Goal: Obtain resource: Obtain resource

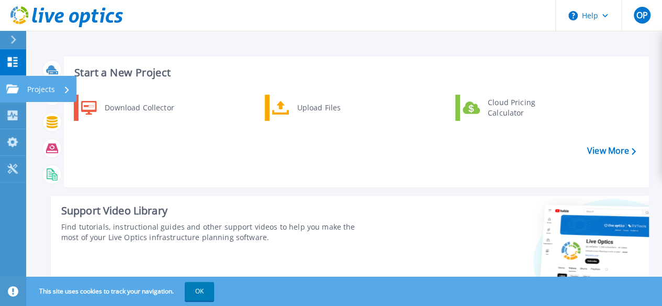
click at [17, 90] on icon at bounding box center [12, 88] width 13 height 9
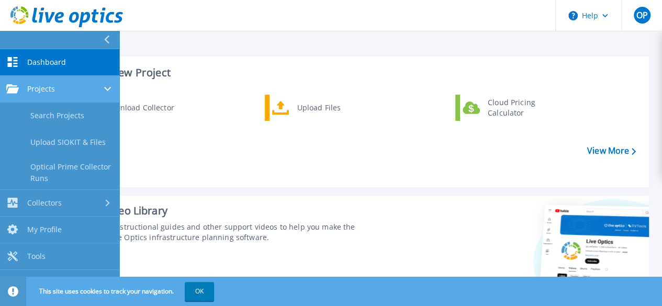
click at [95, 87] on div "Projects" at bounding box center [59, 88] width 107 height 9
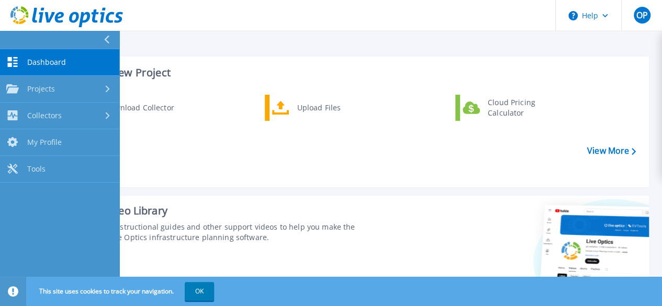
click at [262, 178] on div "Download Collector Upload Files Cloud Pricing Calculator" at bounding box center [355, 137] width 578 height 90
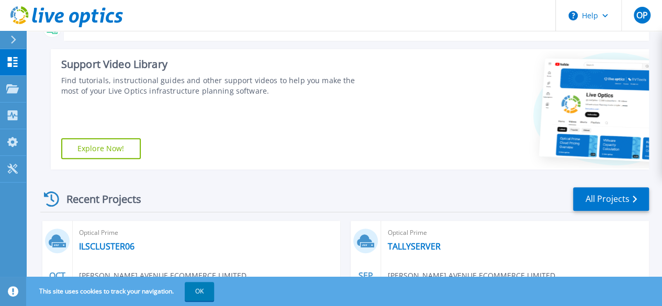
scroll to position [258, 0]
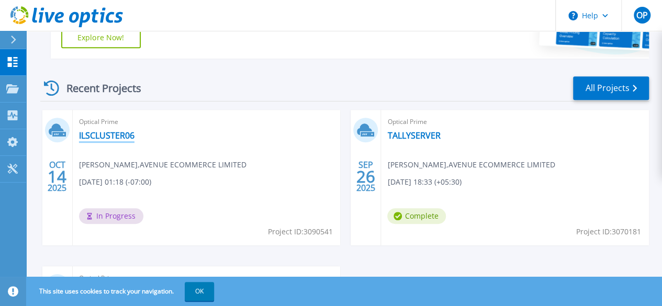
click at [106, 135] on link "ILSCLUSTER06" at bounding box center [106, 135] width 55 height 10
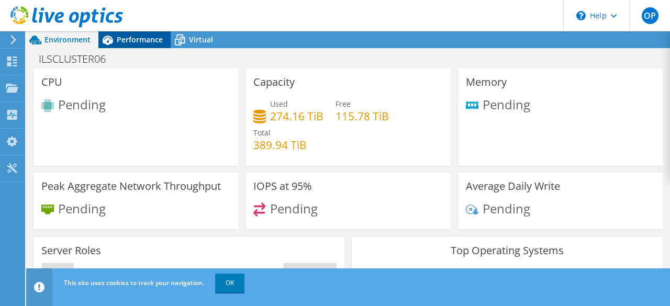
click at [146, 35] on span "Performance" at bounding box center [140, 40] width 46 height 10
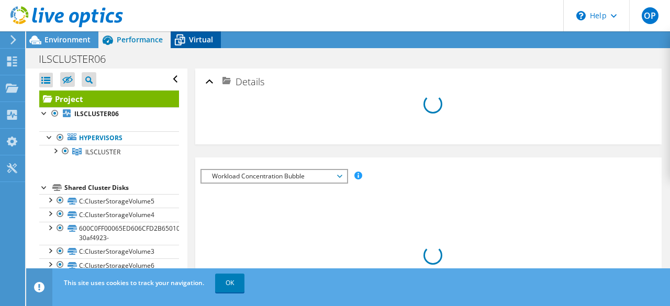
click at [209, 39] on span "Virtual" at bounding box center [201, 40] width 24 height 10
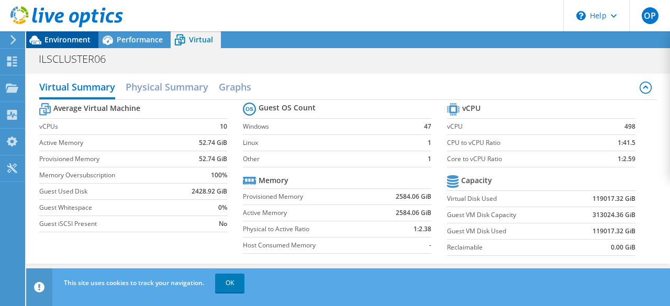
click at [75, 40] on span "Environment" at bounding box center [67, 40] width 46 height 10
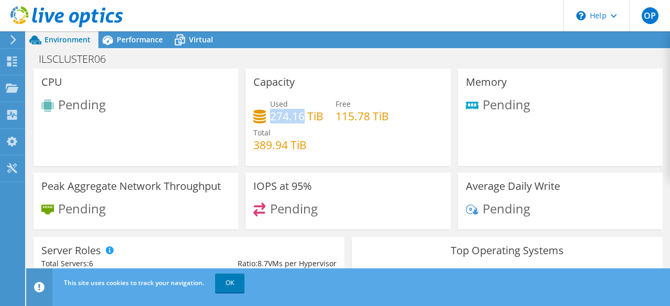
drag, startPoint x: 268, startPoint y: 113, endPoint x: 299, endPoint y: 119, distance: 31.9
click at [299, 119] on h4 "274.16 TiB" at bounding box center [296, 116] width 53 height 12
click at [8, 63] on use at bounding box center [12, 62] width 10 height 10
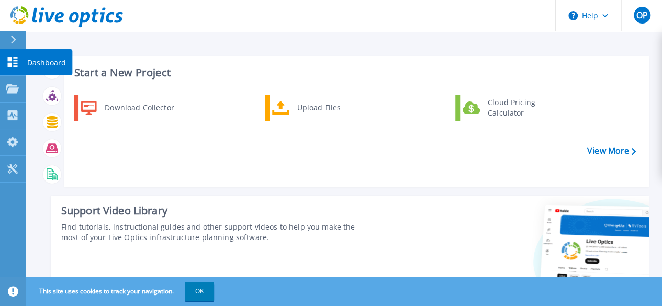
click at [54, 60] on p "Dashboard" at bounding box center [46, 62] width 39 height 27
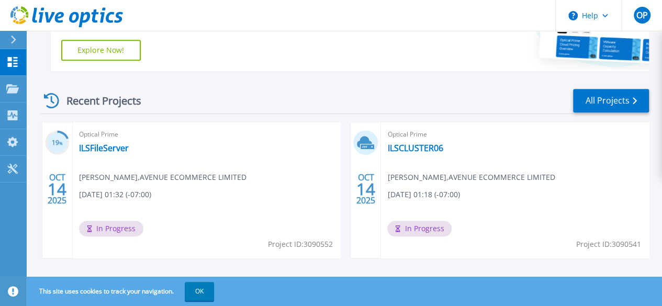
scroll to position [262, 0]
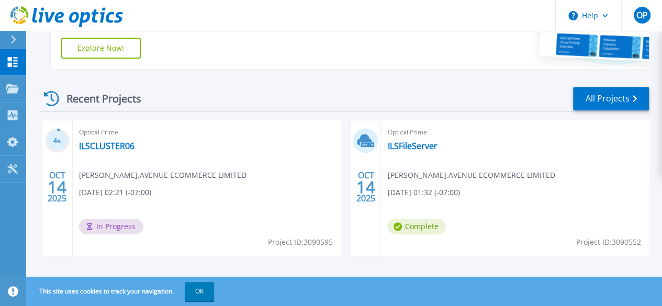
scroll to position [262, 0]
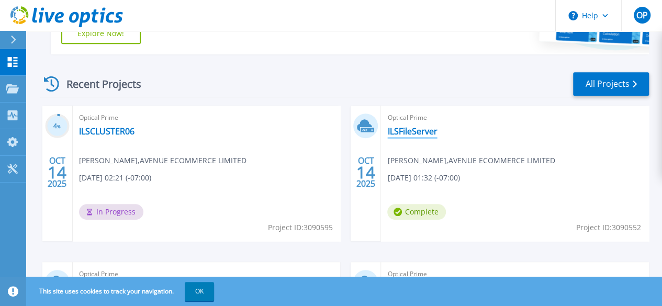
click at [387, 132] on link "ILSFileServer" at bounding box center [412, 131] width 50 height 10
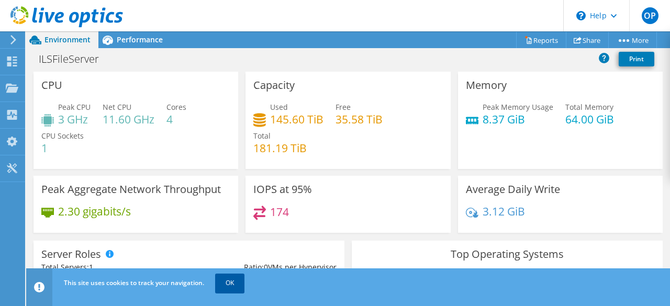
click at [225, 280] on link "OK" at bounding box center [229, 283] width 29 height 19
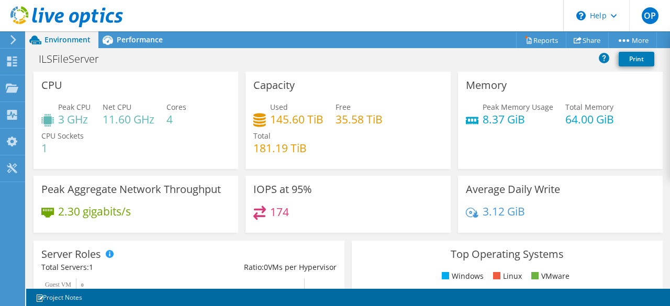
click at [117, 34] on div at bounding box center [61, 17] width 123 height 35
click at [120, 36] on span "Performance" at bounding box center [140, 40] width 46 height 10
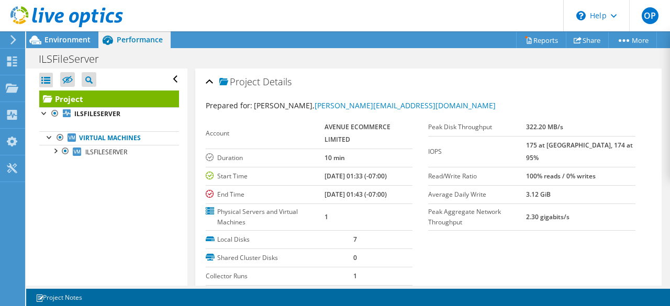
click at [12, 41] on icon at bounding box center [13, 39] width 8 height 9
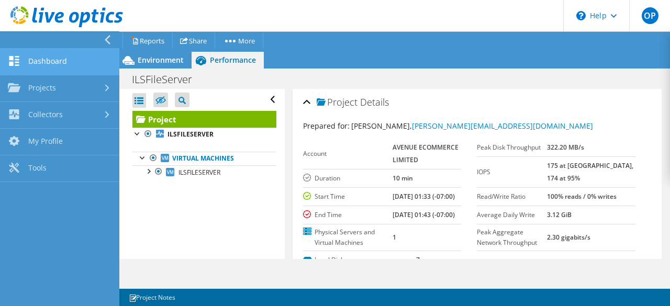
click at [48, 64] on link "Dashboard" at bounding box center [59, 62] width 119 height 27
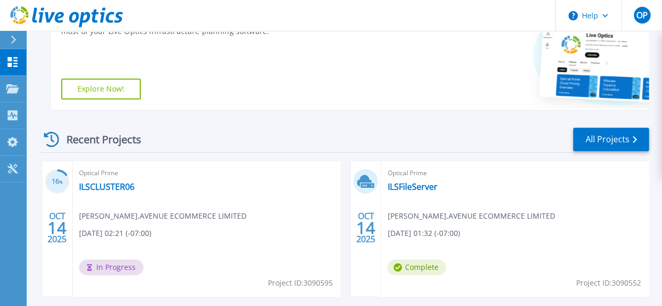
scroll to position [262, 0]
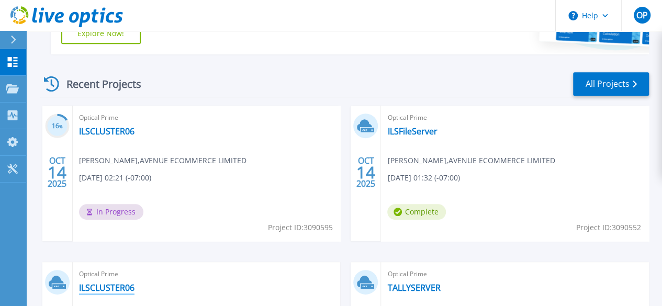
click at [135, 283] on link "ILSCLUSTER06" at bounding box center [106, 288] width 55 height 10
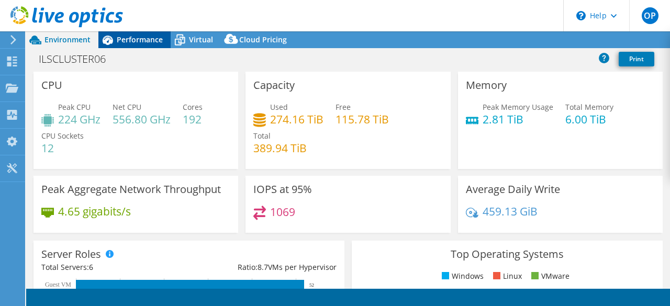
click at [137, 38] on span "Performance" at bounding box center [140, 40] width 46 height 10
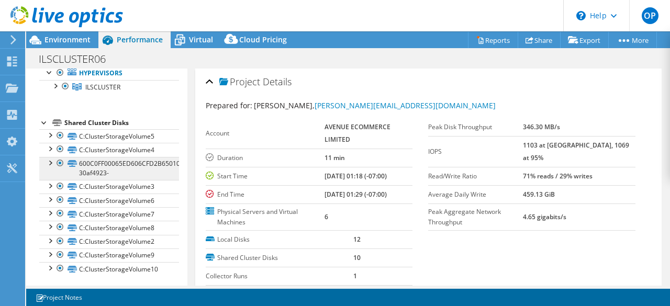
select select "USD"
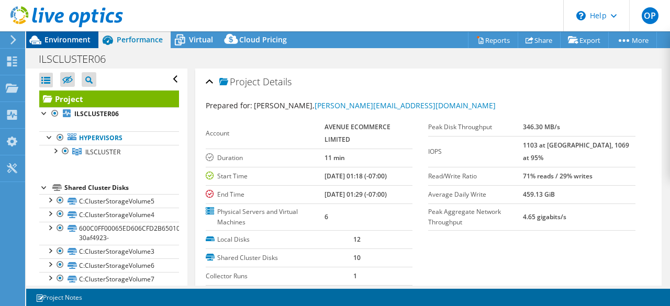
click at [54, 38] on span "Environment" at bounding box center [67, 40] width 46 height 10
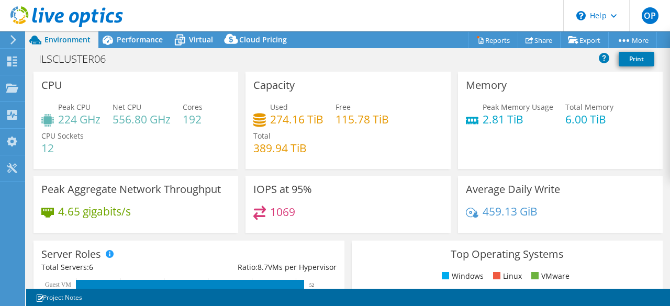
click at [12, 41] on icon at bounding box center [13, 39] width 8 height 9
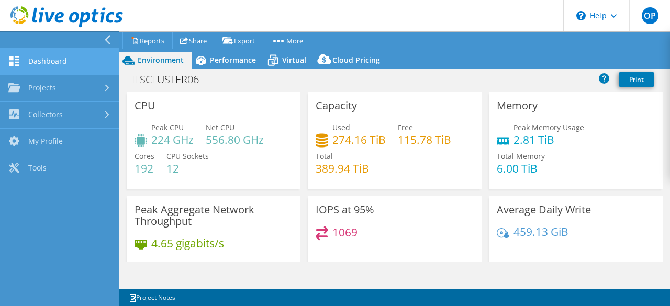
click at [31, 66] on link "Dashboard" at bounding box center [59, 62] width 119 height 27
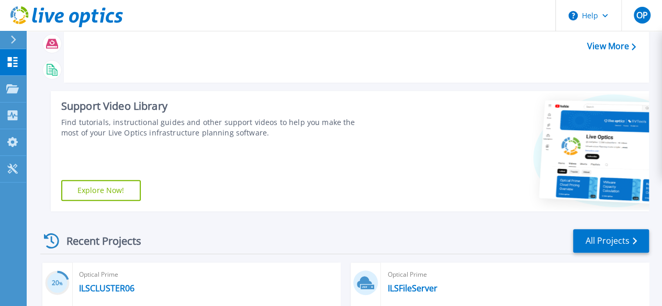
scroll to position [209, 0]
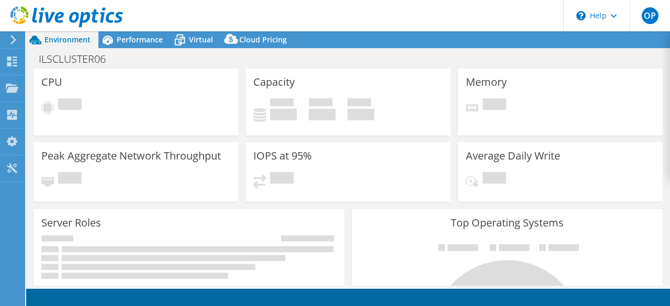
select select "USD"
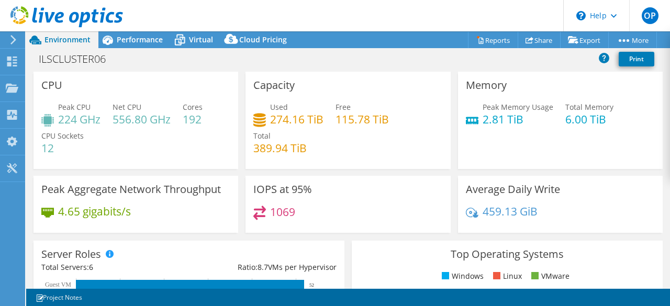
click at [14, 42] on icon at bounding box center [13, 39] width 8 height 9
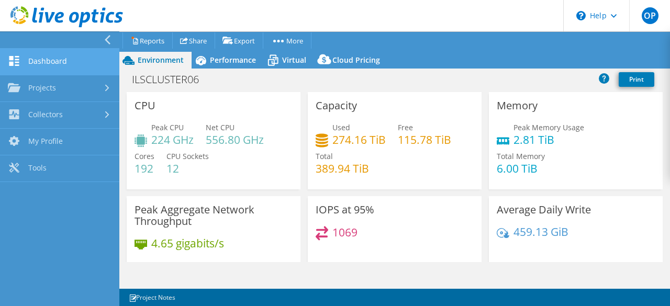
click at [56, 60] on link "Dashboard" at bounding box center [59, 62] width 119 height 27
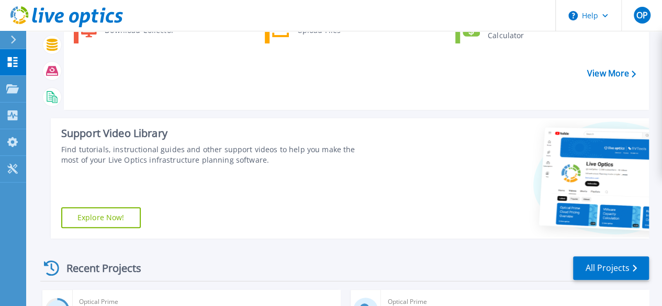
scroll to position [209, 0]
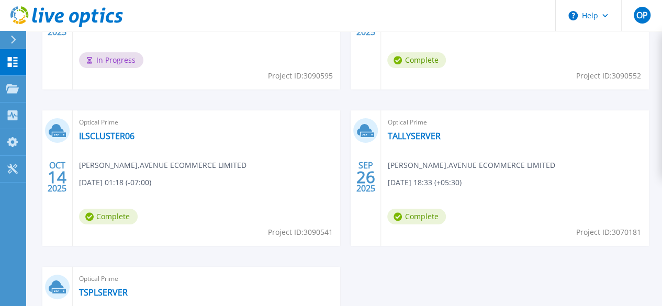
scroll to position [256, 0]
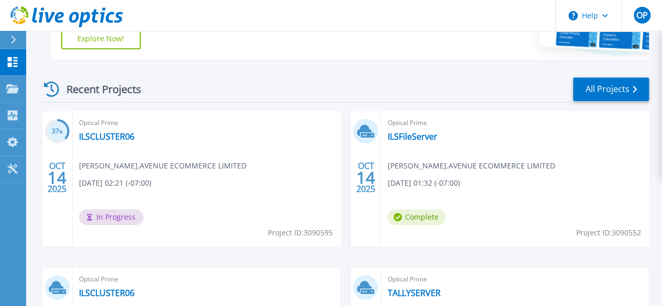
click at [135, 288] on link "ILSCLUSTER06" at bounding box center [106, 293] width 55 height 10
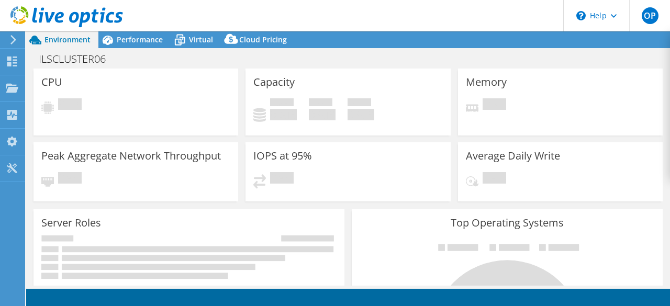
select select "USD"
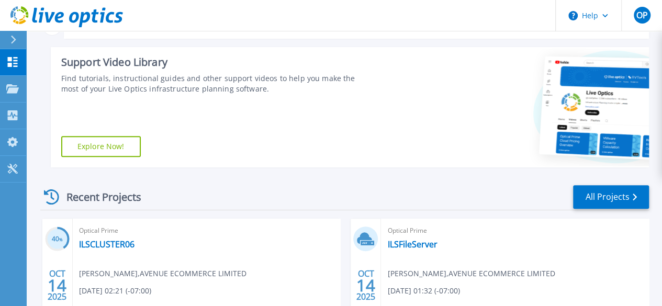
scroll to position [262, 0]
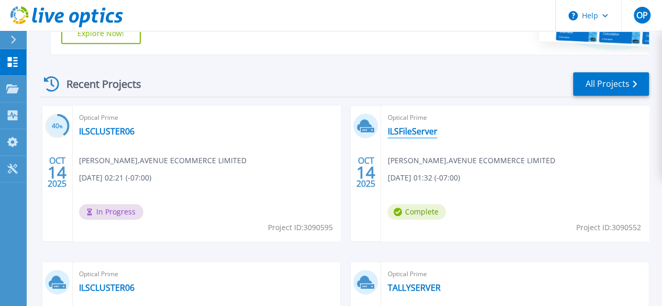
click at [387, 133] on link "ILSFileServer" at bounding box center [412, 131] width 50 height 10
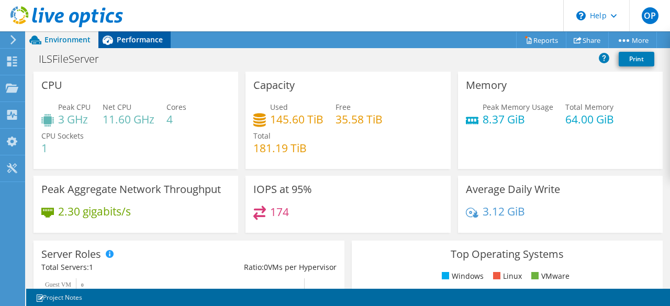
click at [127, 39] on span "Performance" at bounding box center [140, 40] width 46 height 10
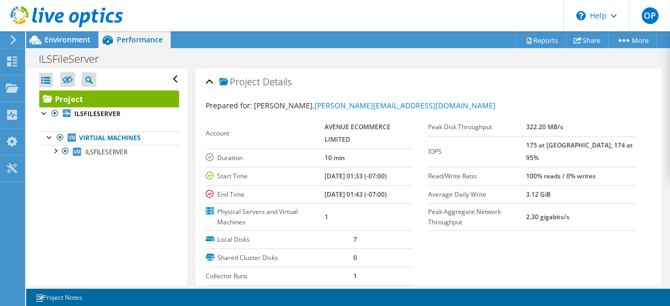
click at [13, 34] on div at bounding box center [61, 17] width 123 height 35
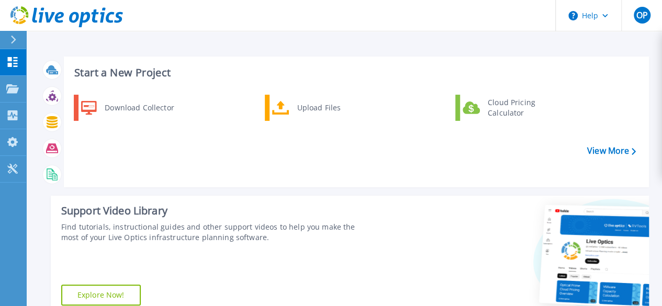
scroll to position [262, 0]
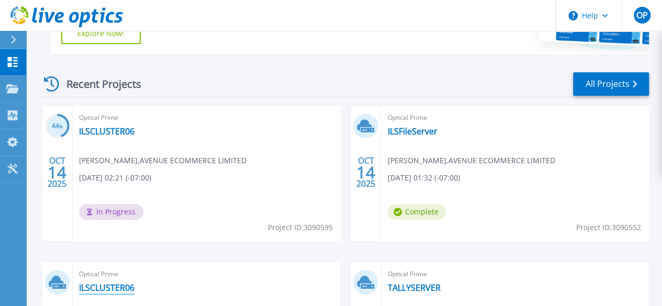
click at [135, 283] on link "ILSCLUSTER06" at bounding box center [106, 288] width 55 height 10
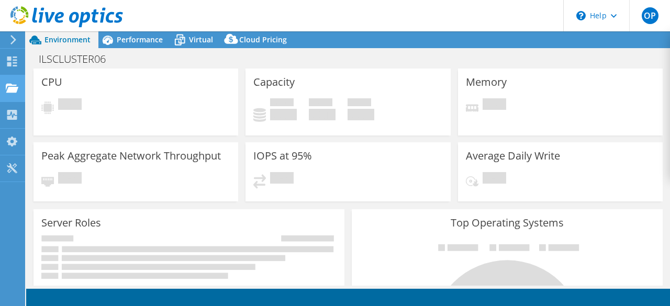
select select "USD"
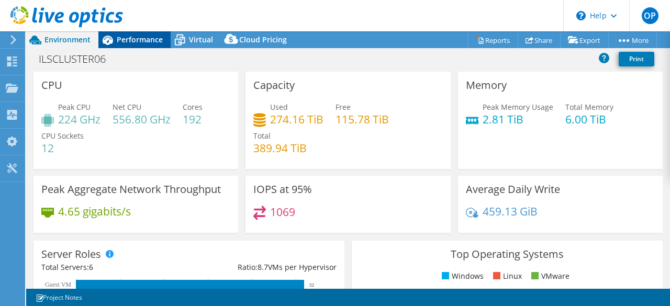
click at [120, 35] on span "Performance" at bounding box center [140, 40] width 46 height 10
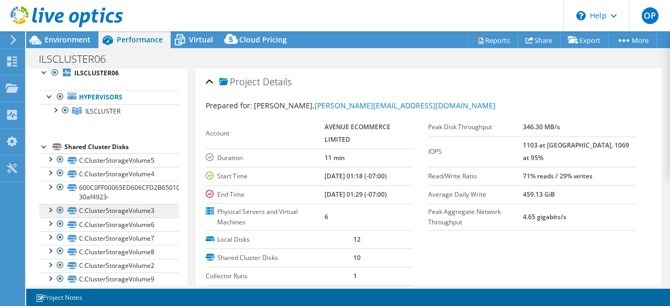
scroll to position [65, 0]
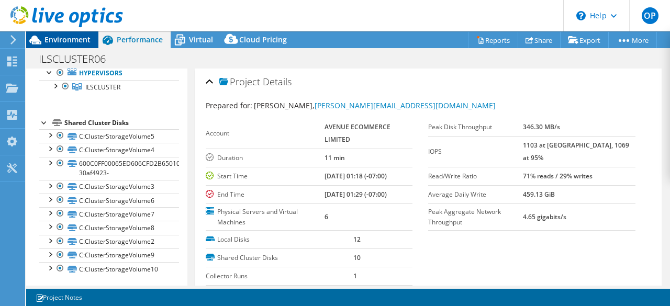
click at [51, 41] on span "Environment" at bounding box center [67, 40] width 46 height 10
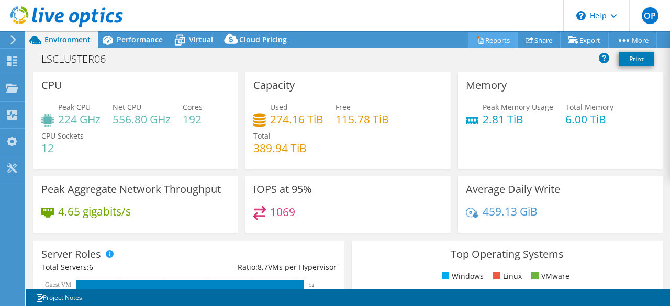
click at [488, 43] on link "Reports" at bounding box center [493, 40] width 50 height 16
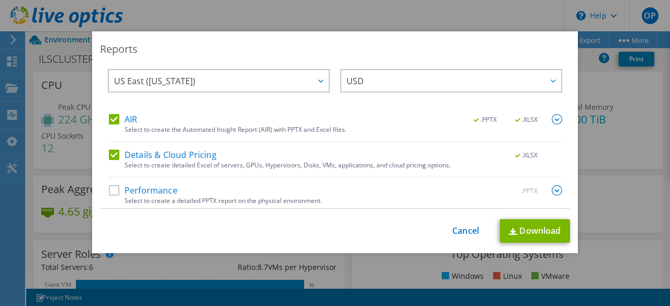
scroll to position [14, 0]
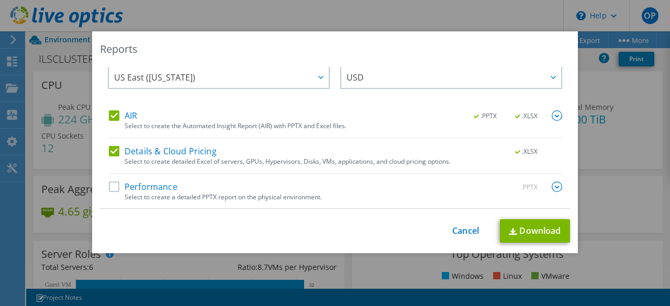
click at [132, 194] on div "Select to create a detailed PPTX report on the physical environment." at bounding box center [344, 197] width 438 height 7
click at [136, 188] on label "Performance" at bounding box center [143, 187] width 69 height 10
click at [0, 0] on input "Performance" at bounding box center [0, 0] width 0 height 0
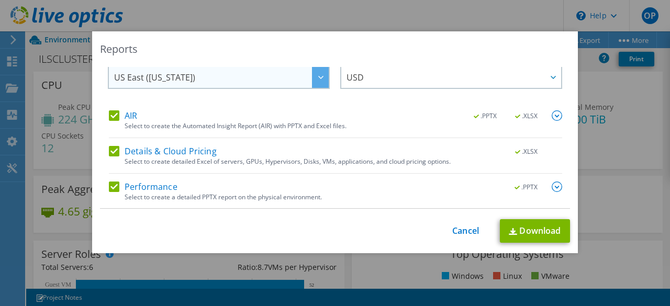
click at [206, 72] on span "US East (Virginia)" at bounding box center [221, 76] width 215 height 21
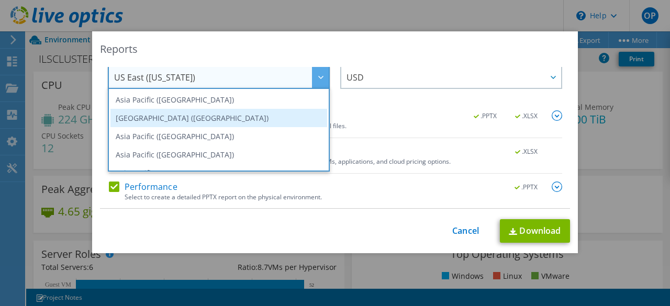
click at [183, 122] on li "Asia Pacific (Mumbai)" at bounding box center [218, 118] width 217 height 18
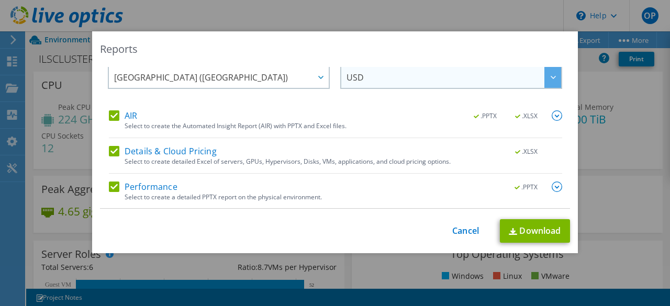
click at [372, 81] on span "USD" at bounding box center [454, 76] width 215 height 21
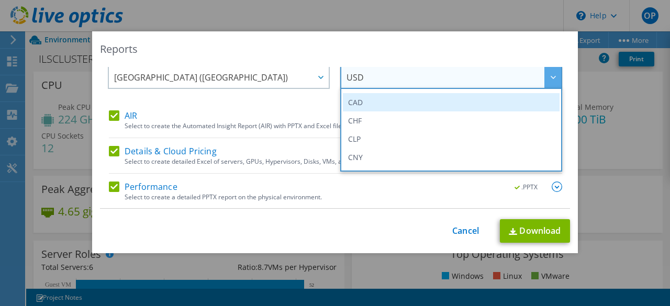
scroll to position [209, 0]
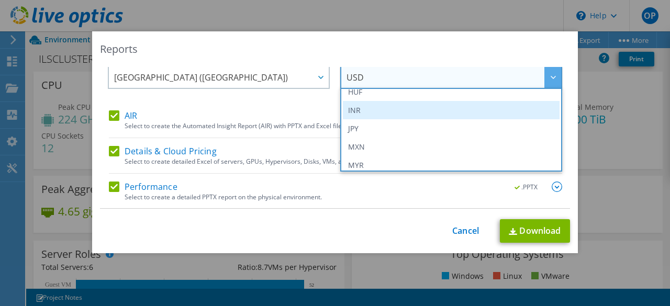
click at [358, 113] on li "INR" at bounding box center [451, 110] width 217 height 18
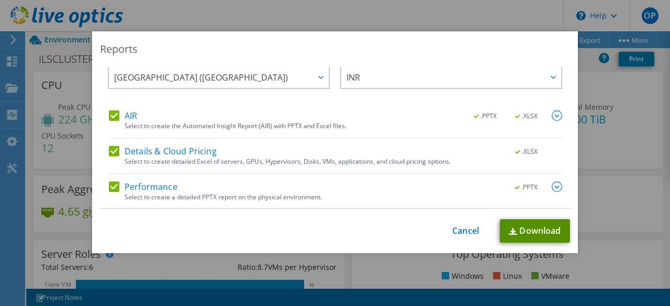
click at [517, 229] on link "Download" at bounding box center [535, 231] width 70 height 24
click at [461, 231] on link "Cancel" at bounding box center [465, 231] width 27 height 10
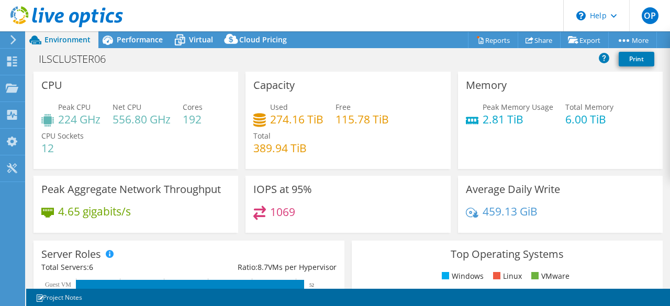
click at [12, 36] on icon at bounding box center [13, 39] width 8 height 9
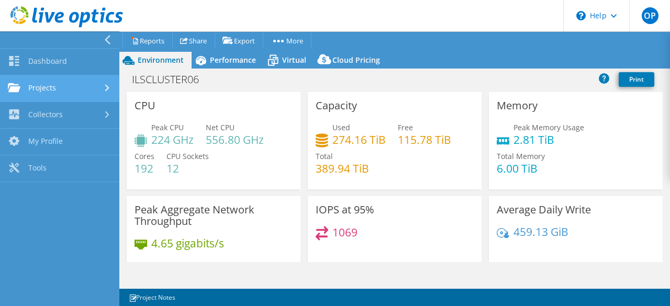
click at [30, 87] on link "Projects" at bounding box center [59, 88] width 119 height 27
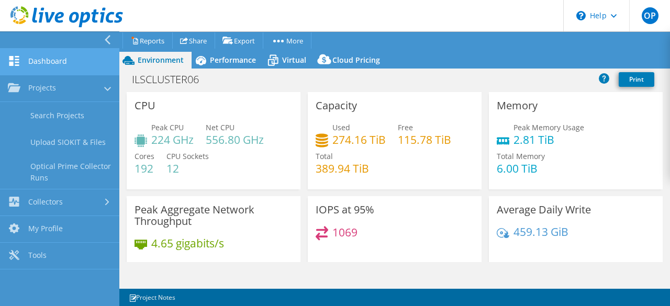
click at [30, 65] on link "Dashboard" at bounding box center [59, 62] width 119 height 27
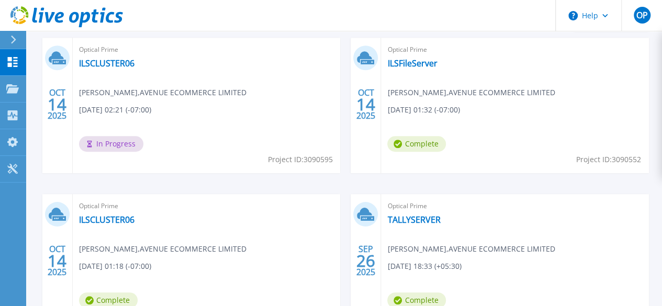
scroll to position [314, 0]
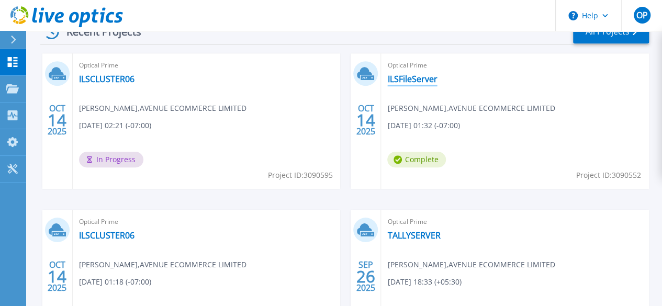
click at [387, 80] on link "ILSFileServer" at bounding box center [412, 79] width 50 height 10
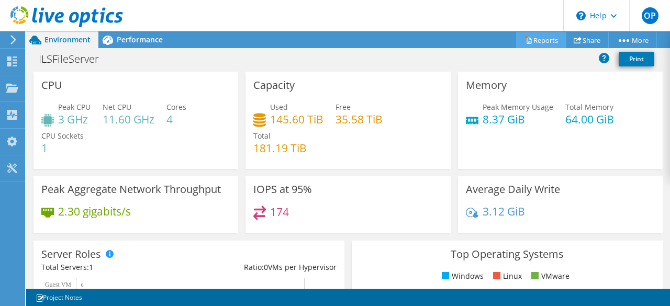
click at [536, 40] on link "Reports" at bounding box center [541, 40] width 50 height 16
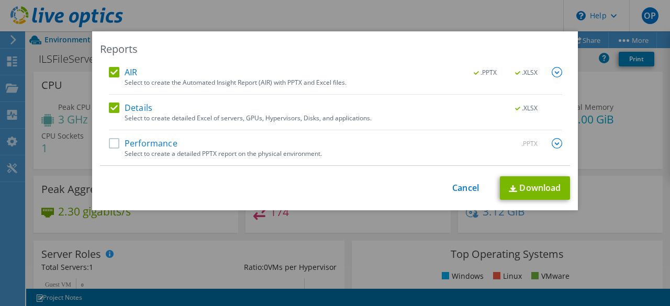
click at [114, 146] on label "Performance" at bounding box center [143, 143] width 69 height 10
click at [0, 0] on input "Performance" at bounding box center [0, 0] width 0 height 0
click at [552, 71] on img at bounding box center [557, 72] width 10 height 10
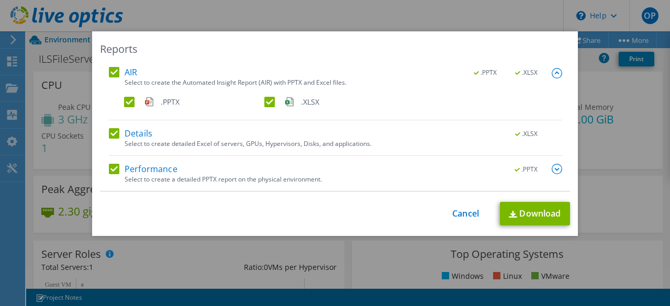
click at [449, 61] on div "Reports AIR .PPTX .XLSX Select to create the Automated Insight Report (AIR) wit…" at bounding box center [335, 133] width 486 height 205
click at [554, 170] on img at bounding box center [557, 169] width 10 height 10
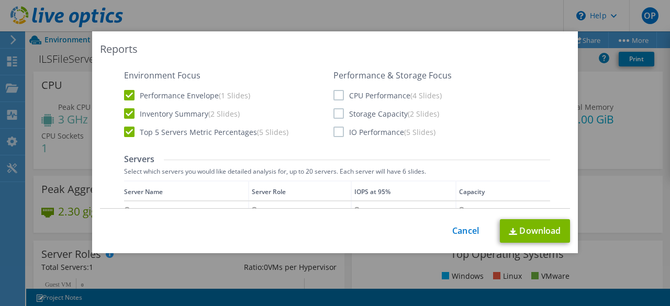
scroll to position [209, 0]
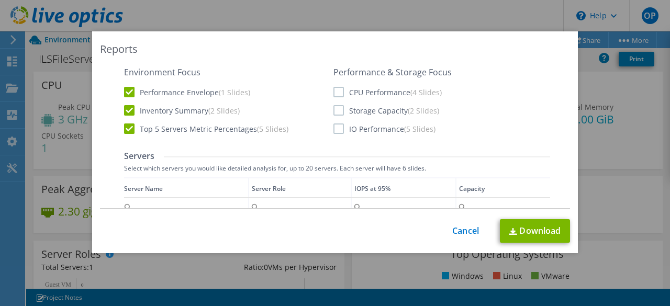
click at [333, 90] on label "CPU Performance (4 Slides)" at bounding box center [387, 92] width 108 height 10
click at [0, 0] on input "CPU Performance (4 Slides)" at bounding box center [0, 0] width 0 height 0
click at [339, 105] on label "Storage Capacity (2 Slides)" at bounding box center [386, 110] width 106 height 10
click at [0, 0] on input "Storage Capacity (2 Slides)" at bounding box center [0, 0] width 0 height 0
click at [337, 126] on label "IO Performance (5 Slides)" at bounding box center [384, 129] width 102 height 10
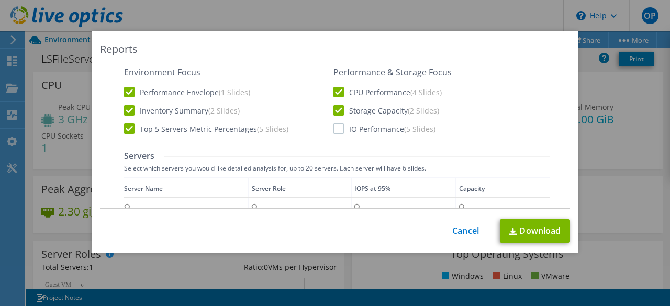
click at [0, 0] on input "IO Performance (5 Slides)" at bounding box center [0, 0] width 0 height 0
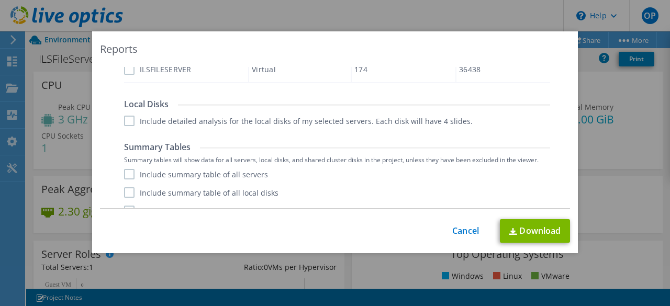
scroll to position [314, 0]
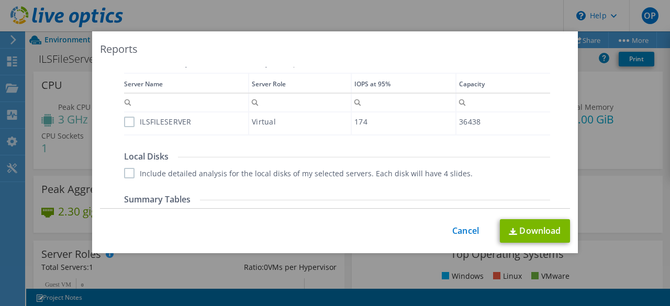
click at [130, 122] on label "ILSFILESERVER" at bounding box center [158, 122] width 68 height 10
click at [0, 0] on input "ILSFILESERVER" at bounding box center [0, 0] width 0 height 0
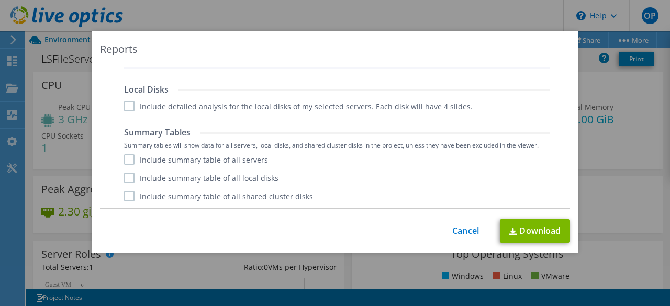
click at [125, 110] on label "Include detailed analysis for the local disks of my selected servers. Each disk…" at bounding box center [298, 106] width 349 height 10
click at [0, 0] on input "Include detailed analysis for the local disks of my selected servers. Each disk…" at bounding box center [0, 0] width 0 height 0
click at [127, 159] on label "Include summary table of all servers" at bounding box center [196, 159] width 144 height 10
click at [0, 0] on input "Include summary table of all servers" at bounding box center [0, 0] width 0 height 0
click at [124, 177] on label "Include summary table of all local disks" at bounding box center [201, 178] width 154 height 10
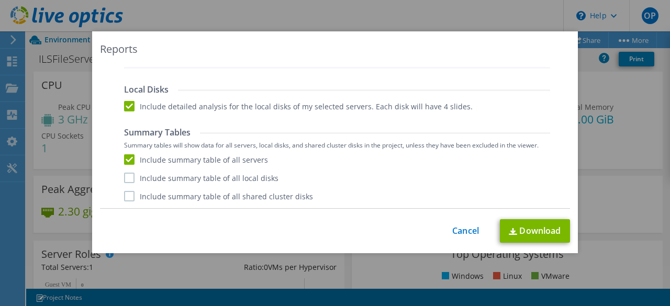
click at [0, 0] on input "Include summary table of all local disks" at bounding box center [0, 0] width 0 height 0
click at [124, 193] on label "Include summary table of all shared cluster disks" at bounding box center [218, 196] width 189 height 10
click at [0, 0] on input "Include summary table of all shared cluster disks" at bounding box center [0, 0] width 0 height 0
click at [532, 232] on link "Download" at bounding box center [535, 231] width 70 height 24
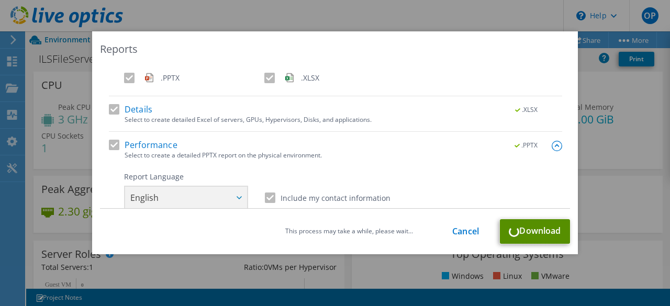
scroll to position [0, 0]
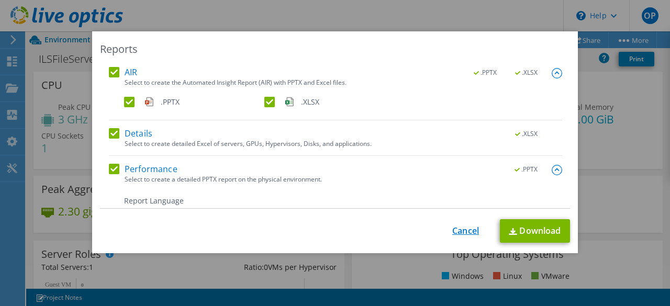
click at [459, 231] on link "Cancel" at bounding box center [465, 231] width 27 height 10
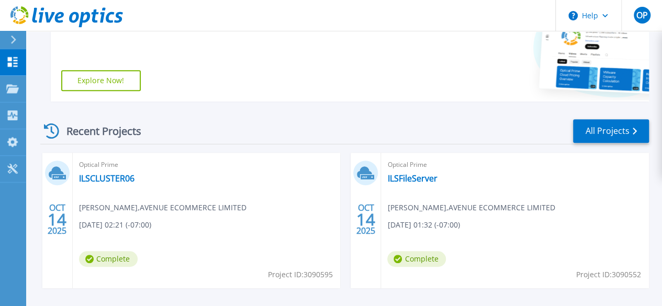
scroll to position [204, 0]
